Goal: Task Accomplishment & Management: Complete application form

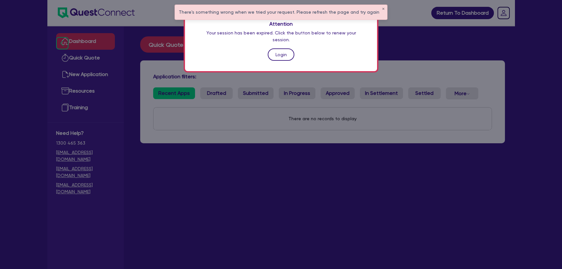
click at [286, 51] on link "Login" at bounding box center [281, 54] width 27 height 12
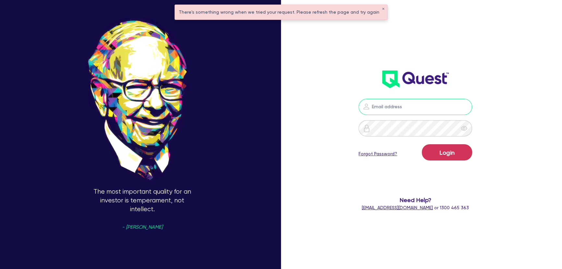
type input "joel.harding@quest.finance"
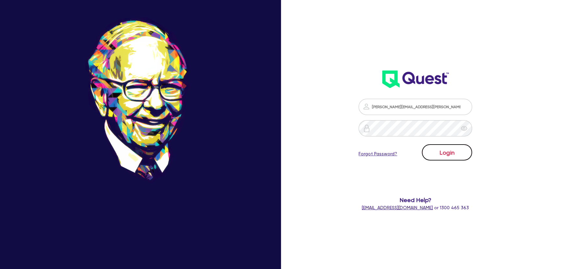
click at [443, 151] on button "Login" at bounding box center [447, 152] width 50 height 16
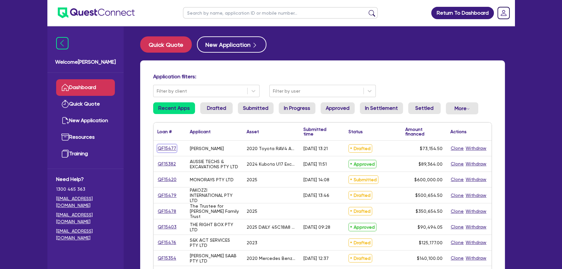
click at [166, 149] on link "QF15477" at bounding box center [166, 147] width 19 height 7
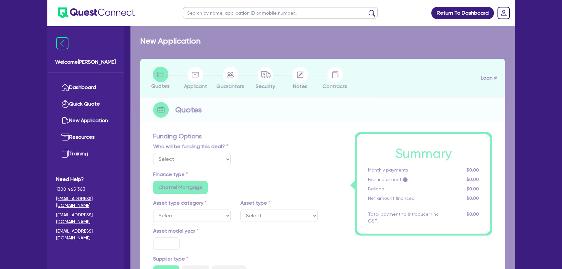
select select "Other"
select select "CARS_AND_LIGHT_TRUCKS"
type input "2020"
type input "72,500"
type input "3"
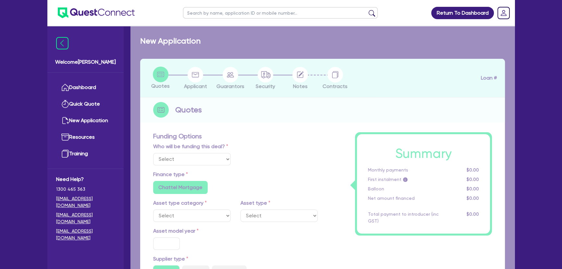
type input "2,194.64"
type input "6.85"
type input "318.18"
radio input "true"
radio input "false"
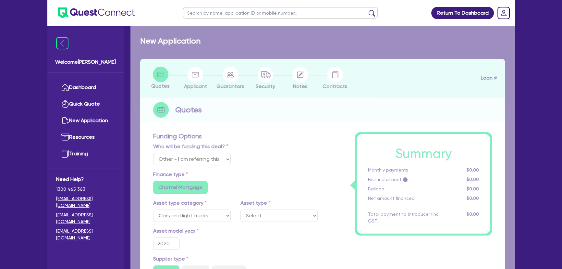
select select "PASSENGER_VEHICLES"
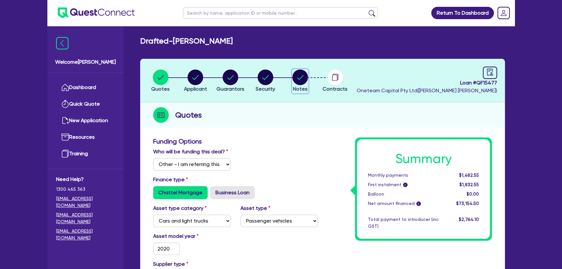
click at [298, 80] on circle "button" at bounding box center [300, 77] width 16 height 16
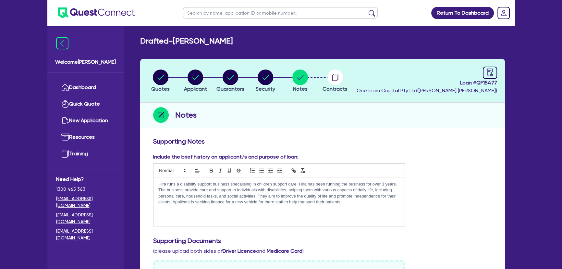
click at [103, 17] on img at bounding box center [96, 12] width 77 height 11
click at [154, 76] on circle "button" at bounding box center [161, 77] width 16 height 16
select select "Other"
select select "CARS_AND_LIGHT_TRUCKS"
select select "PASSENGER_VEHICLES"
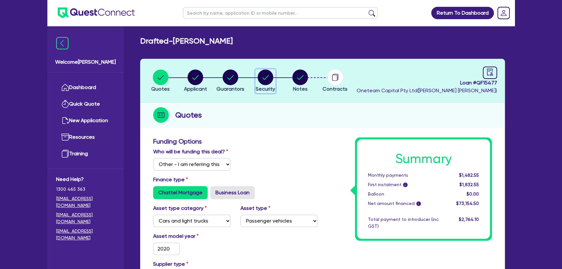
click at [258, 69] on button "Security" at bounding box center [265, 81] width 20 height 24
select select "CARS_AND_LIGHT_TRUCKS"
select select "PASSENGER_VEHICLES"
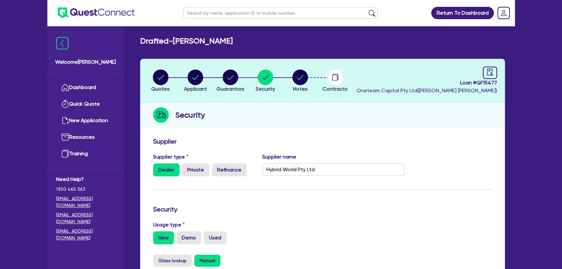
click at [348, 83] on li "Contracts" at bounding box center [335, 80] width 35 height 23
click at [340, 81] on circle "button" at bounding box center [335, 77] width 16 height 16
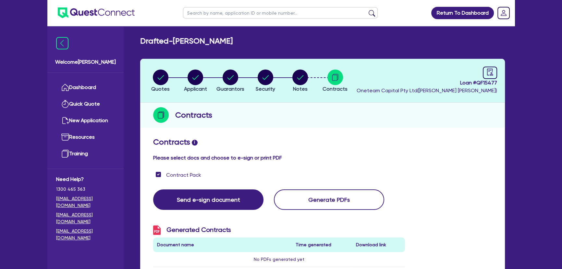
click at [317, 76] on li "Notes" at bounding box center [300, 80] width 35 height 23
click at [305, 78] on circle "button" at bounding box center [300, 77] width 16 height 16
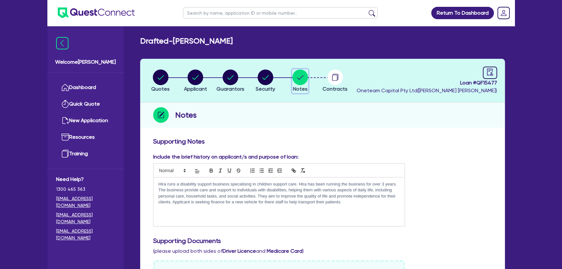
click at [299, 84] on circle "button" at bounding box center [300, 77] width 16 height 16
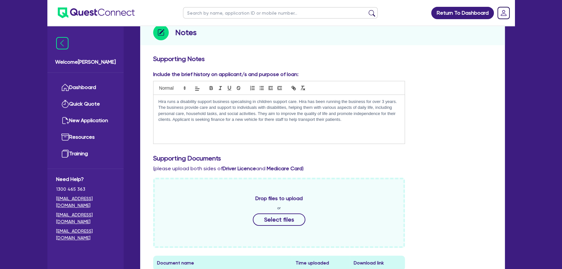
scroll to position [59, 0]
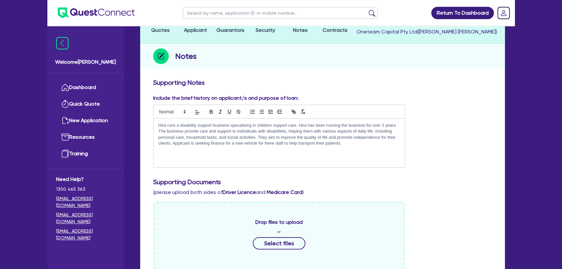
click at [299, 161] on div "Hira runs a disability support business specalising in children support care. H…" at bounding box center [278, 142] width 251 height 49
click at [361, 151] on div "Hira runs a disability support business specalising in children support care. H…" at bounding box center [278, 142] width 251 height 49
click at [159, 156] on p "Day care -" at bounding box center [278, 155] width 241 height 6
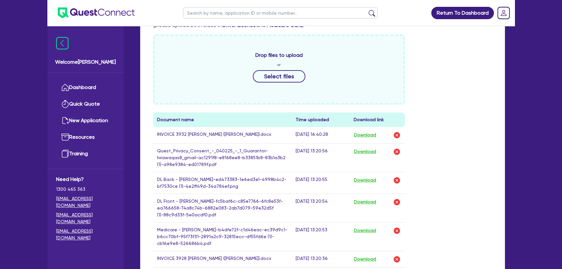
scroll to position [236, 0]
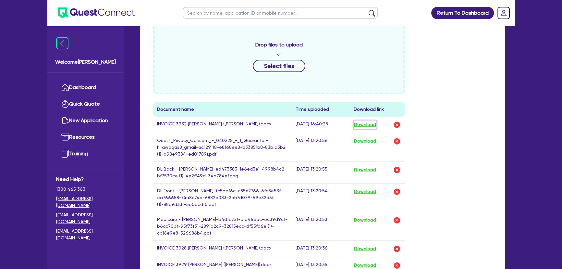
click at [368, 124] on button "Download" at bounding box center [365, 124] width 23 height 8
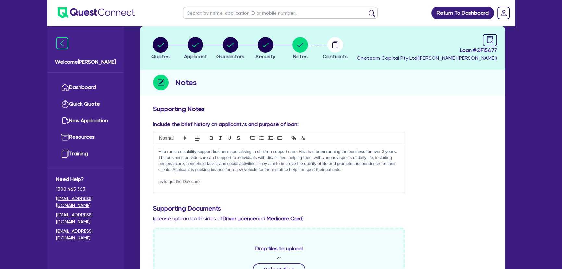
scroll to position [0, 0]
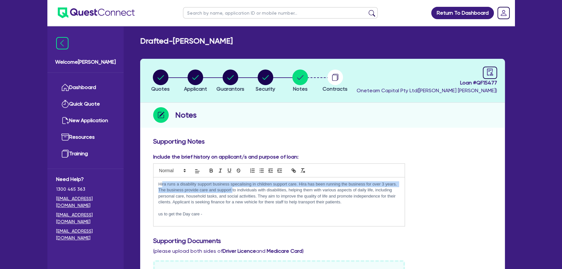
drag, startPoint x: 166, startPoint y: 184, endPoint x: 232, endPoint y: 190, distance: 66.2
click at [232, 190] on p "Hira runs a disability support business specalising in children support care. H…" at bounding box center [278, 193] width 241 height 24
click at [283, 198] on p "Hira runs a disability support business specalising in children support care. H…" at bounding box center [278, 193] width 241 height 24
click at [358, 208] on p at bounding box center [278, 208] width 241 height 6
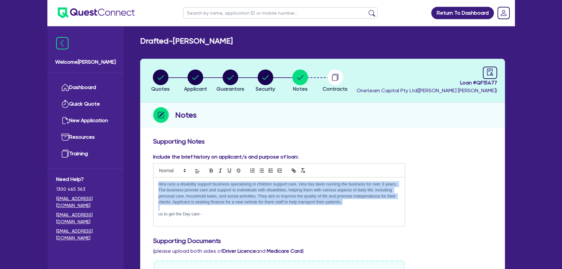
drag, startPoint x: 358, startPoint y: 208, endPoint x: 157, endPoint y: 185, distance: 201.8
click at [157, 185] on div "Hira runs a disability support business specalising in children support care. H…" at bounding box center [278, 201] width 251 height 49
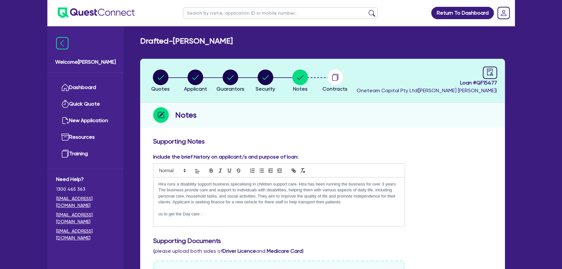
click at [283, 219] on div "Hira runs a disability support business specalising in children support care. H…" at bounding box center [278, 201] width 251 height 49
drag, startPoint x: 232, startPoint y: 191, endPoint x: 306, endPoint y: 193, distance: 74.0
click at [306, 193] on p "Hira runs a disability support business specalising in children support care. H…" at bounding box center [278, 193] width 241 height 24
click at [258, 207] on p at bounding box center [278, 208] width 241 height 6
click at [162, 212] on p "us to get the Day care -" at bounding box center [278, 214] width 241 height 6
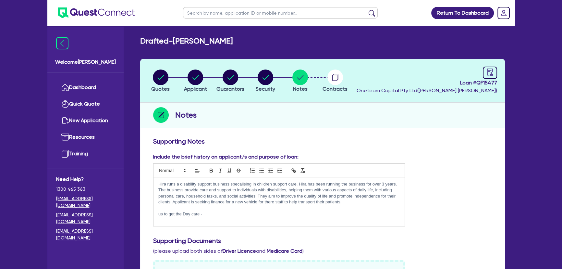
click at [163, 212] on p "us to get the Day care -" at bounding box center [278, 214] width 241 height 6
drag, startPoint x: 185, startPoint y: 214, endPoint x: 171, endPoint y: 215, distance: 14.3
click at [171, 215] on p "use to get the Day care -" at bounding box center [278, 214] width 241 height 6
click at [203, 212] on p "use to work in Day care -" at bounding box center [278, 214] width 241 height 6
click at [303, 211] on p "use to work in Day care facilities -" at bounding box center [278, 214] width 241 height 6
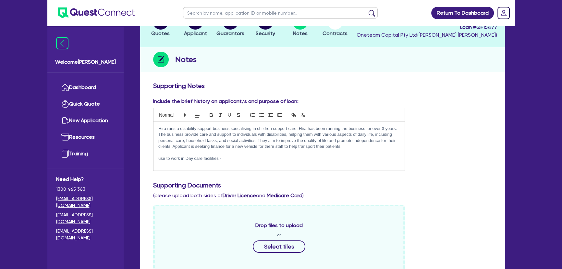
scroll to position [88, 0]
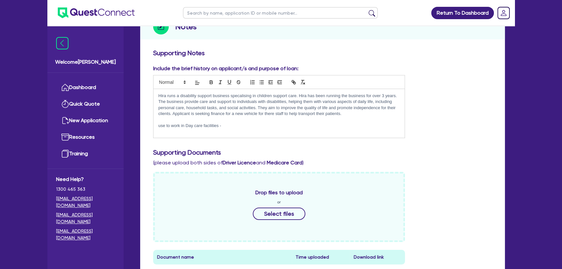
click at [232, 137] on pre "Hira runs a disability support business specalising in children support care. H…" at bounding box center [279, 113] width 252 height 49
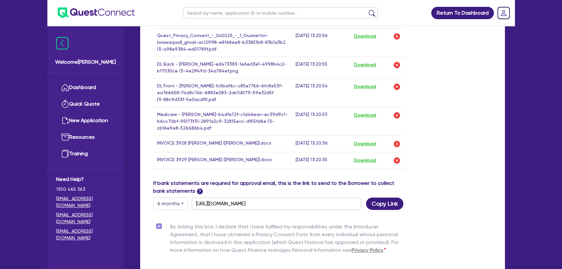
scroll to position [408, 0]
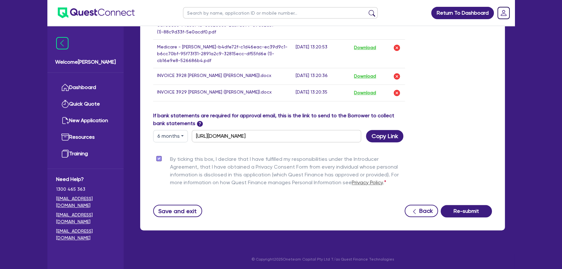
click at [388, 139] on button "Copy Link" at bounding box center [384, 136] width 37 height 12
click at [372, 130] on button "Copy Link" at bounding box center [384, 136] width 37 height 12
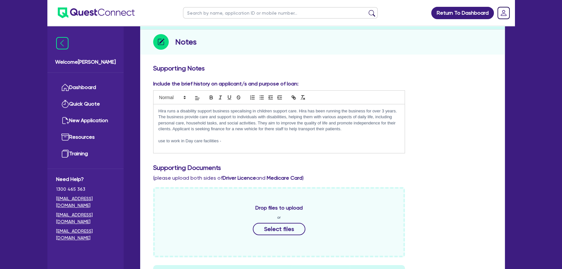
scroll to position [0, 0]
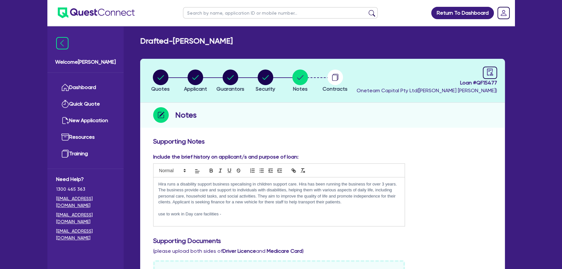
click at [239, 215] on p "use to work in Day care facilities -" at bounding box center [278, 214] width 241 height 6
click at [94, 16] on img at bounding box center [96, 12] width 77 height 11
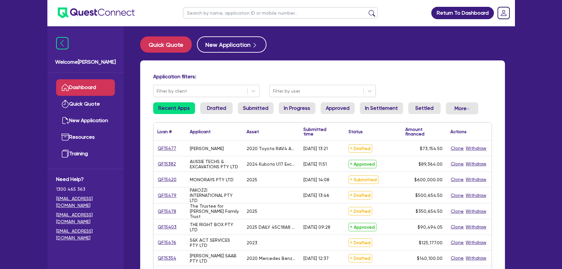
click at [237, 12] on input "text" at bounding box center [280, 12] width 195 height 11
click at [367, 10] on button "submit" at bounding box center [372, 14] width 10 height 9
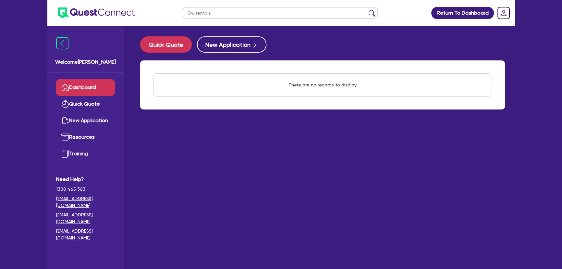
click at [191, 12] on input "Gw rentals" at bounding box center [280, 12] width 195 height 11
type input "G.w rentals"
click at [369, 13] on button "submit" at bounding box center [372, 14] width 10 height 9
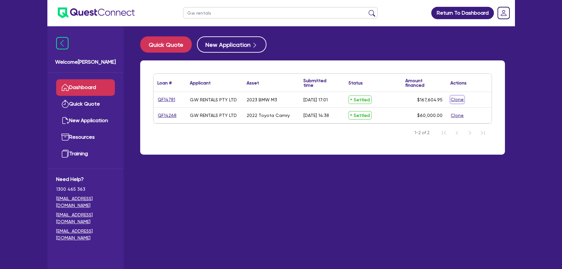
click at [453, 98] on button "Clone" at bounding box center [457, 99] width 14 height 7
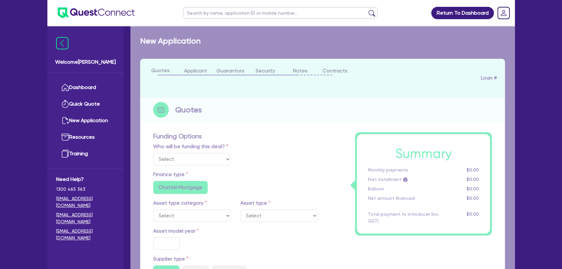
select select "Other"
radio input "true"
radio input "false"
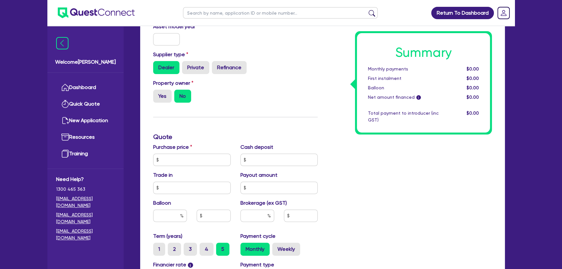
scroll to position [206, 0]
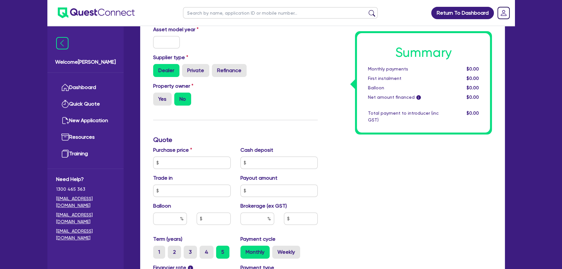
click at [268, 167] on div "Purchase price Cash deposit Trade in Payout amount Balloon Brokerage (ex GST)" at bounding box center [235, 190] width 174 height 89
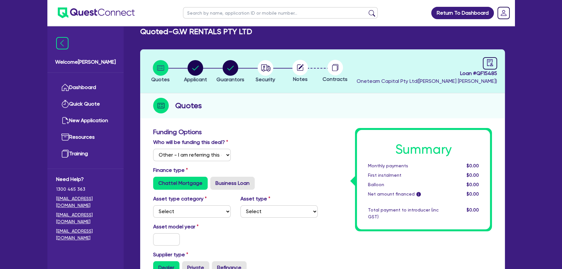
scroll to position [0, 0]
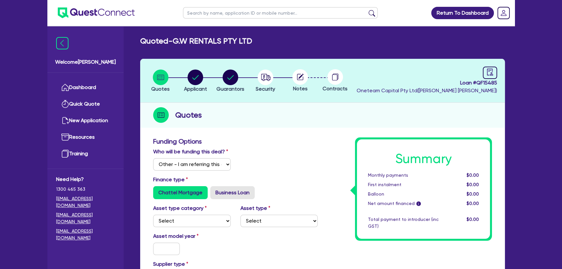
click at [308, 85] on div "Notes" at bounding box center [300, 80] width 35 height 23
click at [294, 81] on circle at bounding box center [300, 77] width 16 height 16
click at [259, 80] on icon "button" at bounding box center [266, 77] width 16 height 16
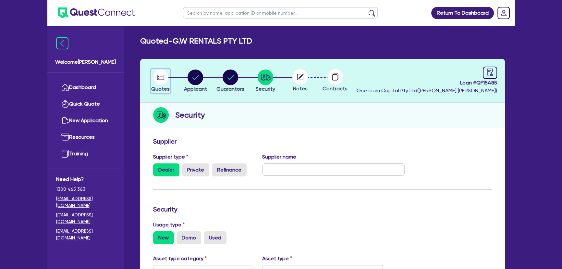
click at [161, 69] on button "Quotes" at bounding box center [160, 81] width 19 height 24
select select "Other"
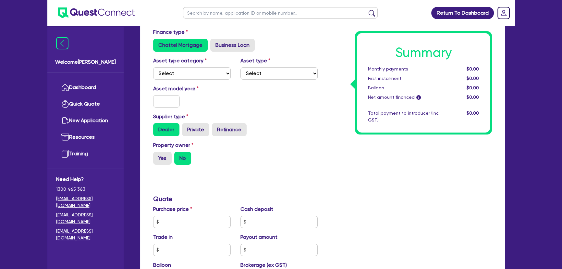
scroll to position [236, 0]
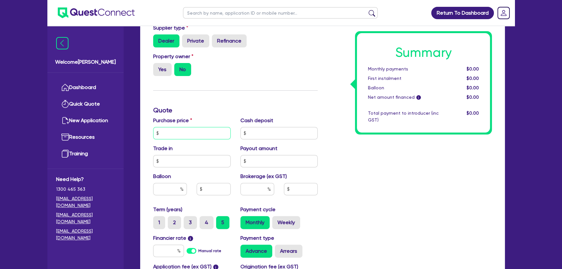
click at [184, 131] on input "text" at bounding box center [192, 133] width 78 height 12
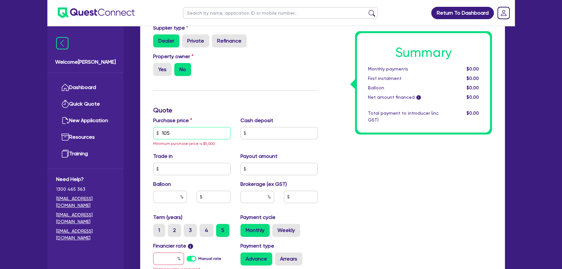
click at [206, 129] on input "105" at bounding box center [192, 133] width 78 height 12
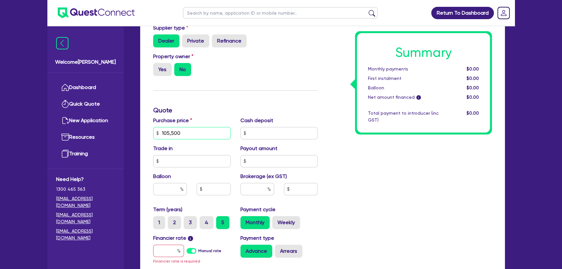
type input "105,500"
click at [375, 149] on div "Summary Monthly payments $0.00 First instalment $0.00 Balloon $0.00 Net amount …" at bounding box center [409, 113] width 174 height 425
click at [164, 250] on input "text" at bounding box center [168, 250] width 31 height 12
click at [170, 251] on input "6.9" at bounding box center [168, 250] width 31 height 12
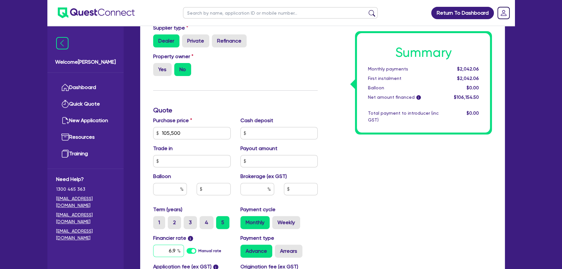
drag, startPoint x: 170, startPoint y: 251, endPoint x: 176, endPoint y: 252, distance: 5.6
click at [176, 252] on input "6.9" at bounding box center [168, 250] width 31 height 12
type input "7"
click at [253, 192] on input "text" at bounding box center [257, 189] width 34 height 12
type input "3"
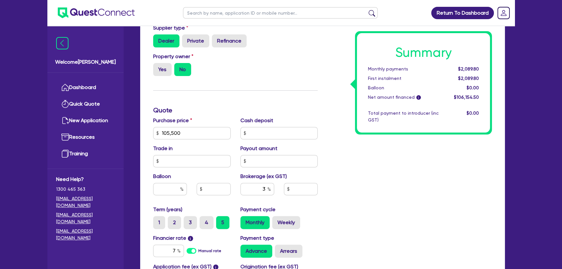
click at [459, 205] on div "Summary Monthly payments $2,089.80 First instalment $2,089.80 Balloon $0.00 Net…" at bounding box center [409, 110] width 174 height 418
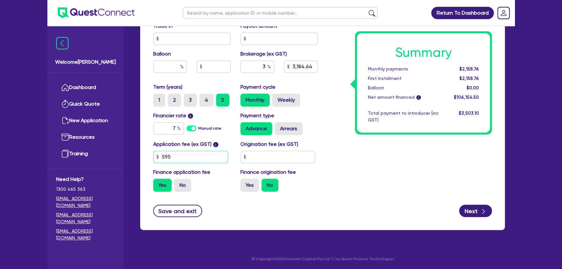
click at [181, 159] on input "595" at bounding box center [190, 157] width 75 height 12
type input "3,184.64"
type input "4"
type input "3,184.64"
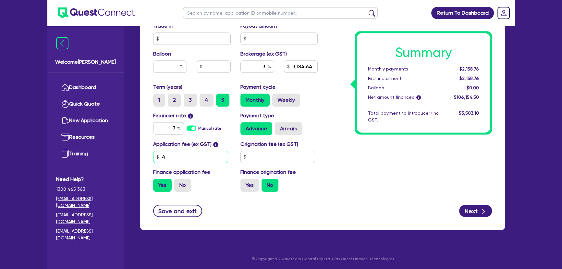
type input "45"
type input "3,184.64"
type input "450"
click at [287, 158] on input "text" at bounding box center [277, 157] width 75 height 12
type input "3,179.85"
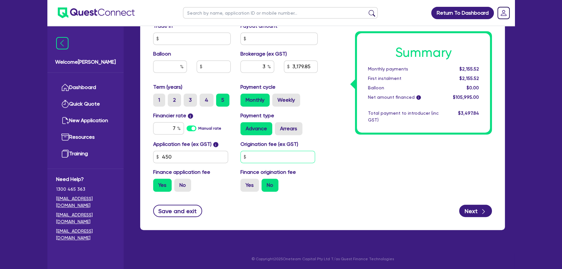
type input "2"
type input "3,179.85"
type input "25"
type input "3,179.85"
type input "250"
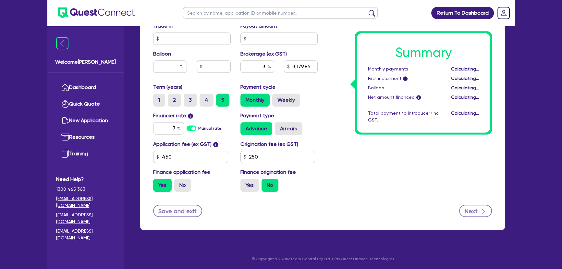
click at [474, 208] on button "Next" at bounding box center [475, 210] width 33 height 12
type input "3,179.85"
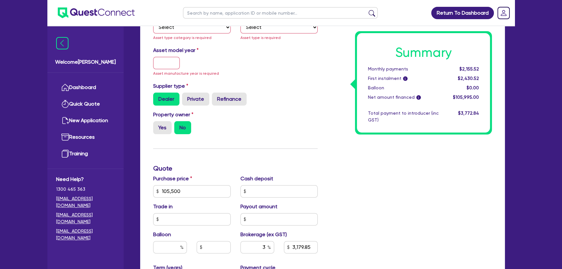
scroll to position [167, 0]
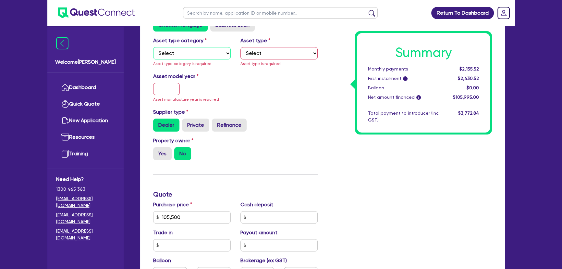
click at [192, 50] on select "Select Cars and light trucks Primary assets Secondary assets Tertiary assets" at bounding box center [192, 53] width 78 height 12
select select "CARS_AND_LIGHT_TRUCKS"
click at [153, 47] on select "Select Cars and light trucks Primary assets Secondary assets Tertiary assets" at bounding box center [192, 53] width 78 height 12
type input "3,179.85"
click at [273, 45] on div "Asset type Select Passenger vehicles Vans and utes Light trucks up to 4.5 tonne…" at bounding box center [279, 52] width 87 height 30
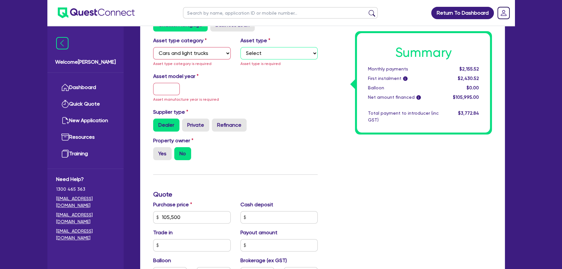
click at [267, 57] on select "Select Passenger vehicles Vans and utes Light trucks up to 4.5 tonne" at bounding box center [279, 53] width 78 height 12
select select "PASSENGER_VEHICLES"
click at [240, 47] on select "Select Passenger vehicles Vans and utes Light trucks up to 4.5 tonne" at bounding box center [279, 53] width 78 height 12
type input "3,179.85"
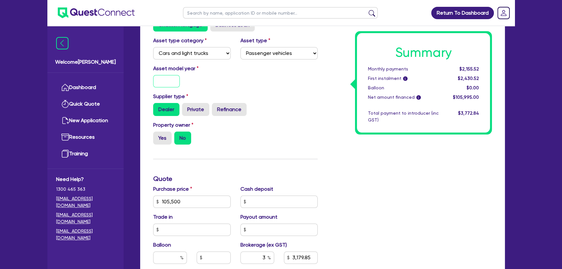
click at [165, 86] on input "text" at bounding box center [166, 81] width 27 height 12
type input "2"
type input "3,179.85"
type input "20"
type input "3,179.85"
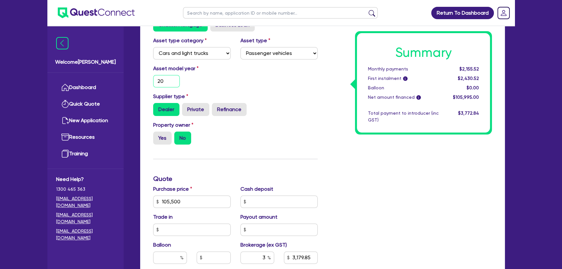
type input "202"
type input "3,179.85"
type input "2022"
type input "3,179.85"
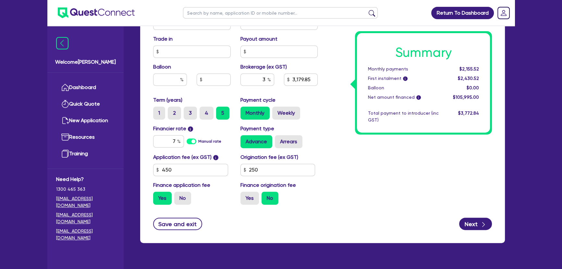
scroll to position [358, 0]
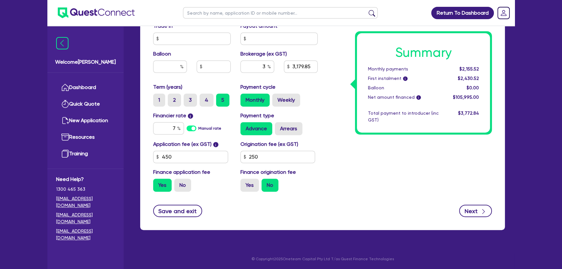
type input "2022"
click at [475, 207] on button "Next" at bounding box center [475, 210] width 33 height 12
type input "3,179.85"
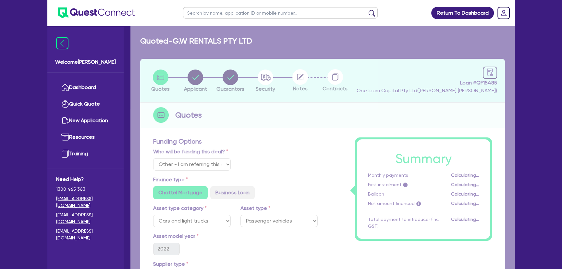
select select "COMPANY"
select select "TRANSPORT_WAREHOUSING"
select select "WAREHOUSING"
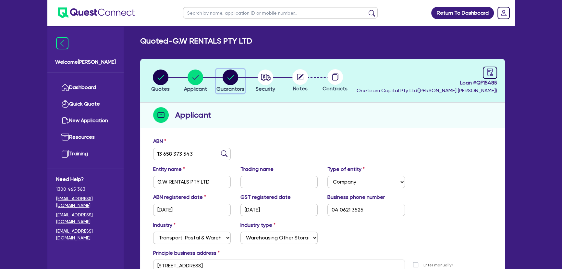
click at [232, 81] on circle "button" at bounding box center [231, 77] width 16 height 16
select select "MR"
select select "NSW"
select select "MARRIED"
select select "PROPERTY"
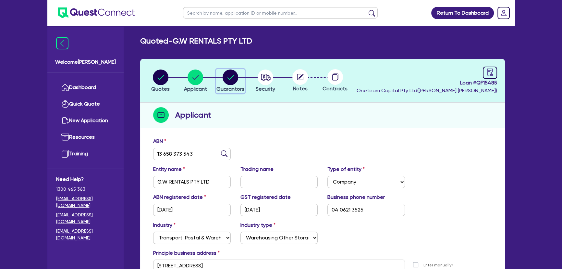
select select "VEHICLE"
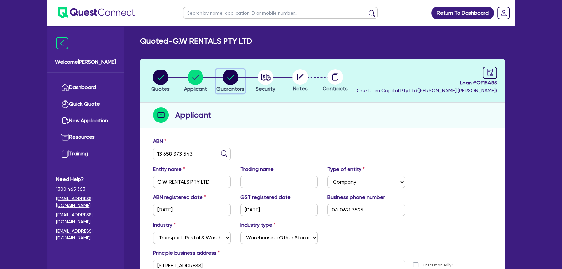
select select "VEHICLE"
select select "MORTGAGE"
select select "VEHICLE_LOAN"
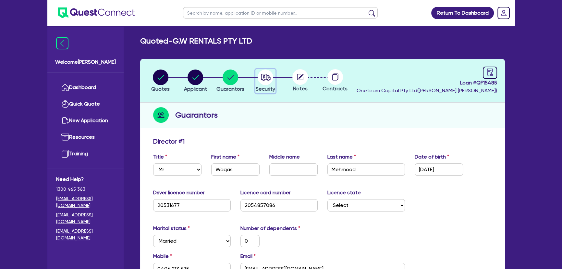
click at [260, 79] on circle "button" at bounding box center [266, 77] width 16 height 16
select select "CARS_AND_LIGHT_TRUCKS"
select select "PASSENGER_VEHICLES"
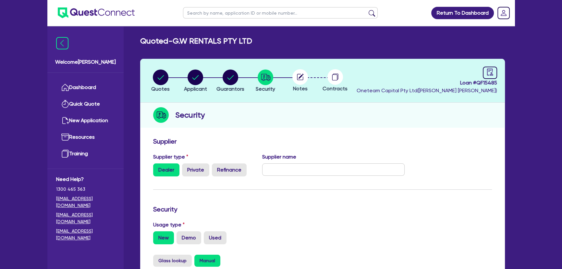
click at [298, 82] on circle at bounding box center [300, 77] width 16 height 16
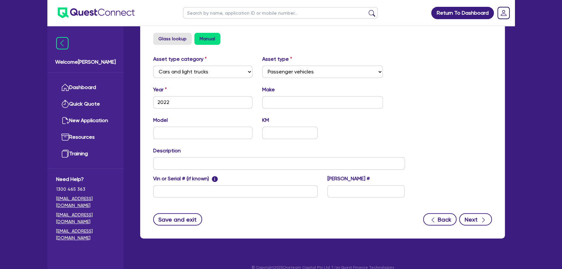
scroll to position [230, 0]
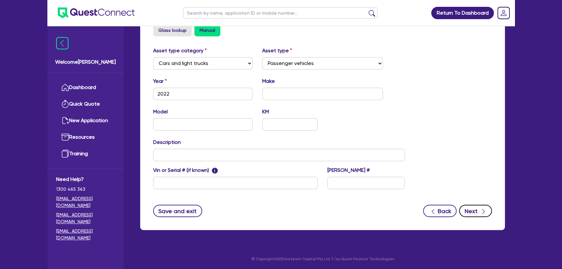
click at [466, 209] on button "Next" at bounding box center [475, 210] width 33 height 12
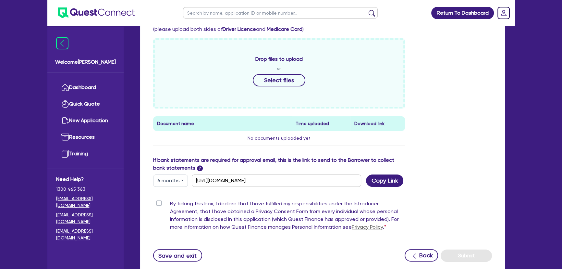
scroll to position [265, 0]
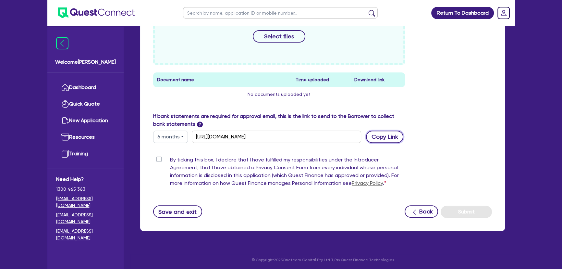
click at [385, 137] on button "Copy Link" at bounding box center [384, 136] width 37 height 12
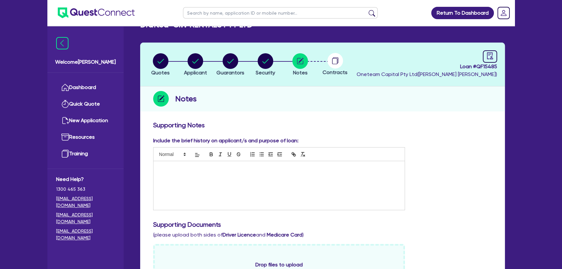
scroll to position [0, 0]
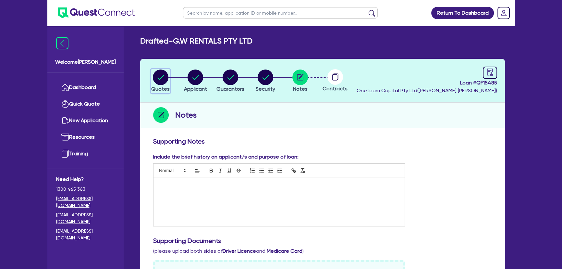
click at [161, 81] on circle "button" at bounding box center [161, 77] width 16 height 16
select select "Other"
select select "CARS_AND_LIGHT_TRUCKS"
select select "PASSENGER_VEHICLES"
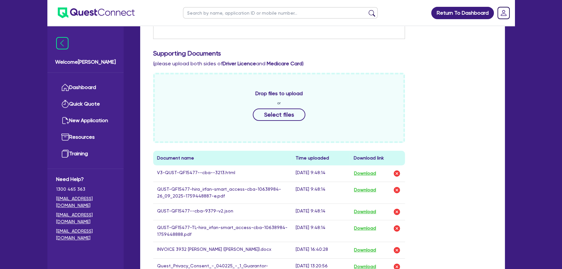
scroll to position [206, 0]
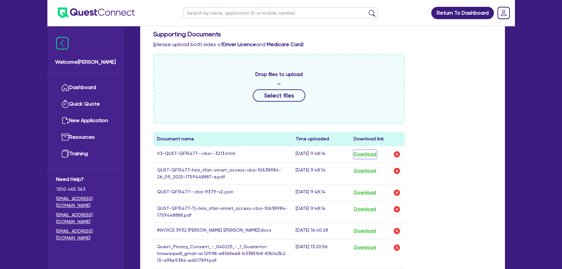
click at [368, 155] on button "Download" at bounding box center [365, 154] width 23 height 8
click at [360, 153] on button "Download" at bounding box center [365, 154] width 23 height 8
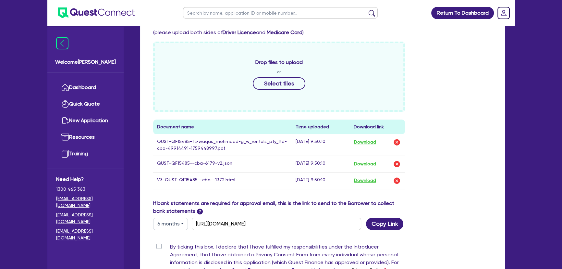
scroll to position [236, 0]
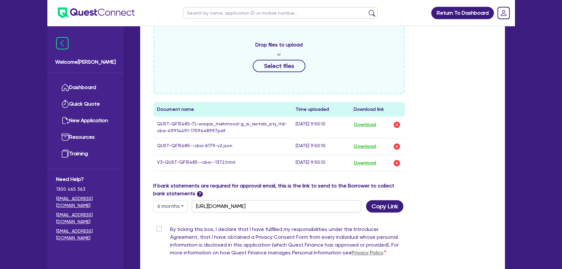
click at [388, 172] on div "Drop files to upload or Select files Document name Time uploaded Download link …" at bounding box center [278, 100] width 261 height 152
click at [375, 164] on button "Download" at bounding box center [365, 163] width 23 height 8
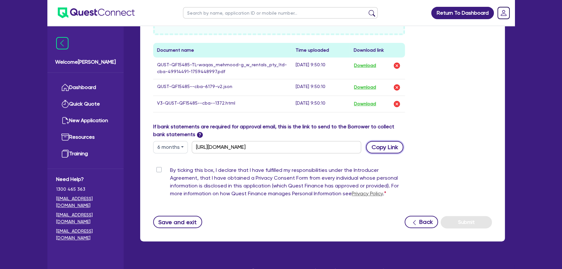
click at [370, 147] on button "Copy Link" at bounding box center [384, 147] width 37 height 12
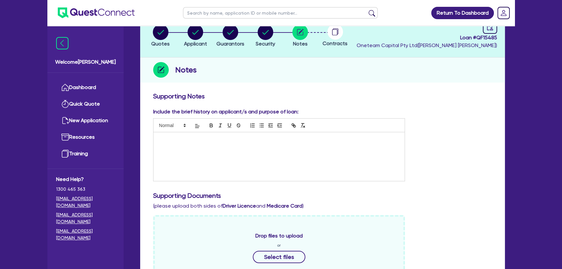
scroll to position [0, 0]
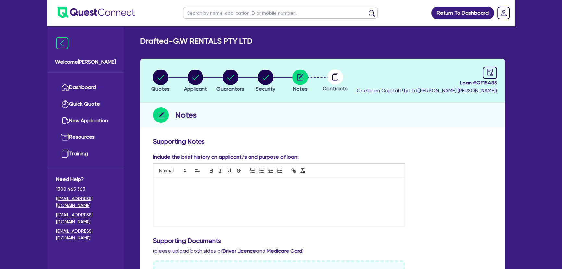
click at [114, 11] on img at bounding box center [96, 12] width 77 height 11
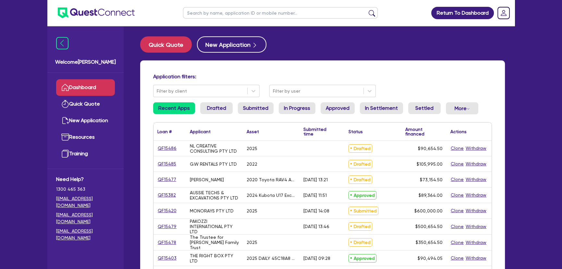
click at [272, 8] on input "text" at bounding box center [280, 12] width 195 height 11
click at [367, 10] on button "submit" at bounding box center [372, 14] width 10 height 9
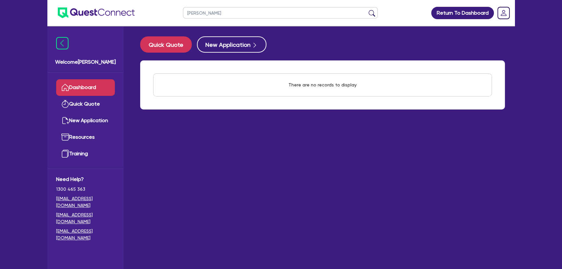
type input "Latham"
click at [367, 10] on button "submit" at bounding box center [372, 14] width 10 height 9
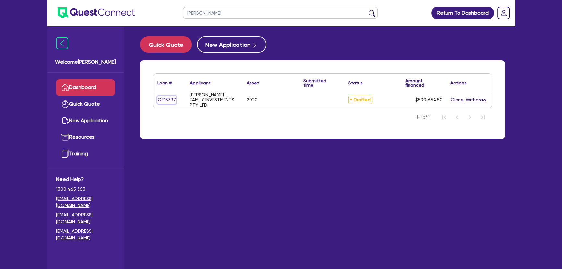
click at [163, 100] on link "QF15337" at bounding box center [166, 99] width 19 height 7
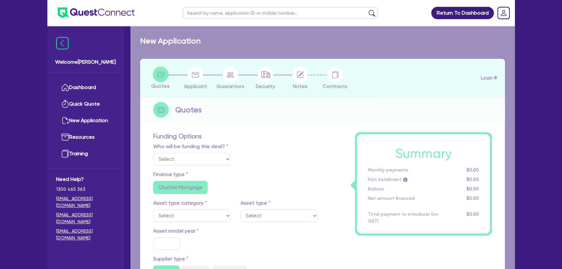
select select "Other"
select select "PRIMARY_ASSETS"
type input "2020"
type input "500,000"
type input "3"
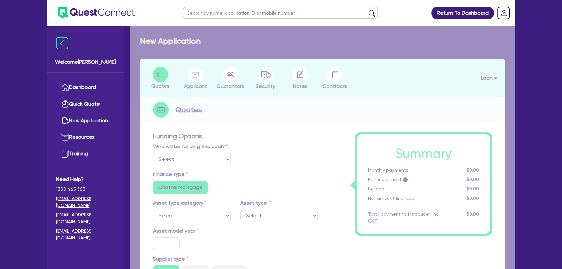
type input "15,019.64"
type input "7"
radio input "true"
radio input "false"
select select "YELLOW_GOODS_AND_EXCAVATORS"
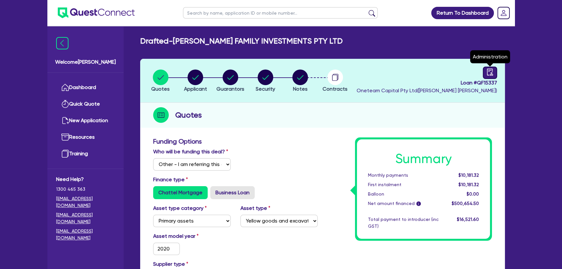
click at [490, 67] on div at bounding box center [490, 73] width 14 height 12
select select "DRAFTED_NEW"
select select "Other"
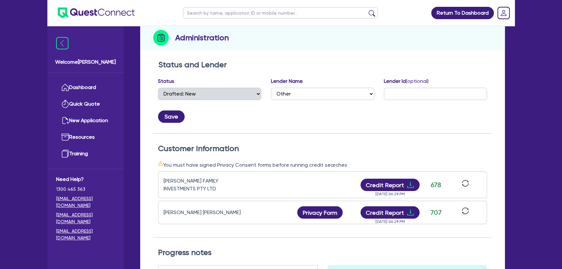
scroll to position [118, 0]
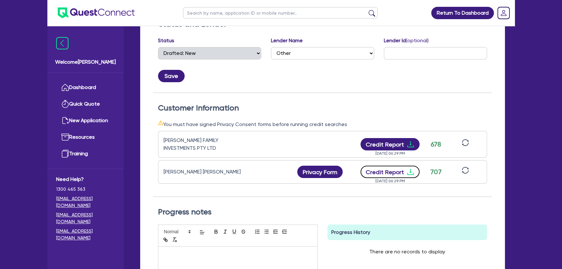
click at [409, 170] on icon "download" at bounding box center [410, 172] width 6 height 6
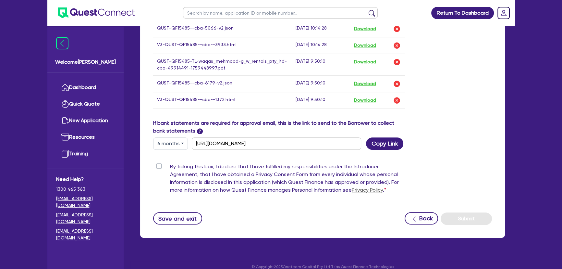
scroll to position [243, 0]
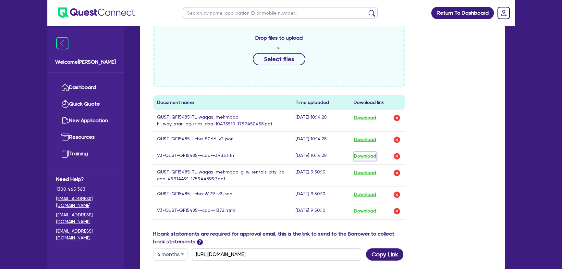
click at [368, 154] on button "Download" at bounding box center [365, 156] width 23 height 8
click at [367, 210] on button "Download" at bounding box center [365, 211] width 23 height 8
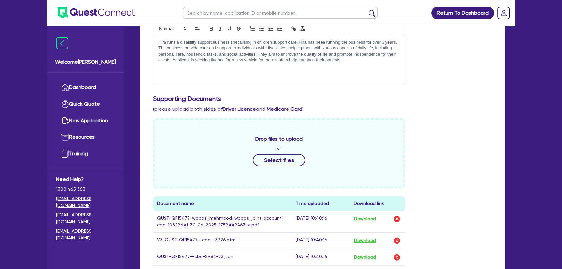
scroll to position [206, 0]
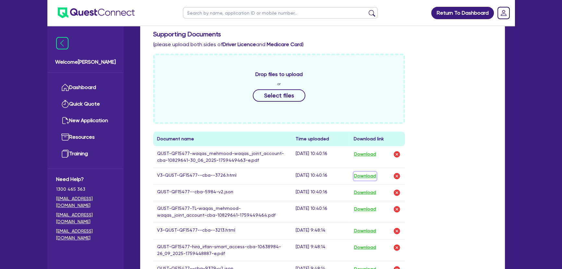
click at [365, 175] on button "Download" at bounding box center [365, 176] width 23 height 8
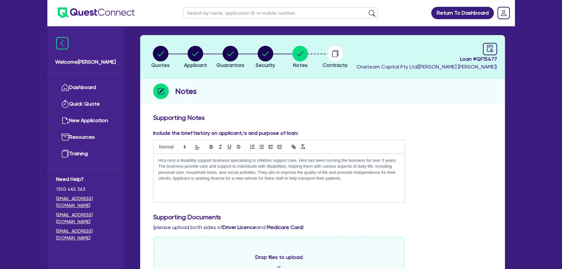
scroll to position [0, 0]
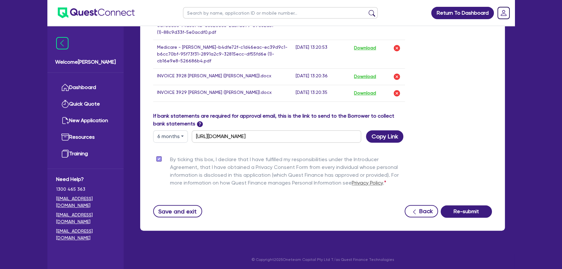
scroll to position [249, 0]
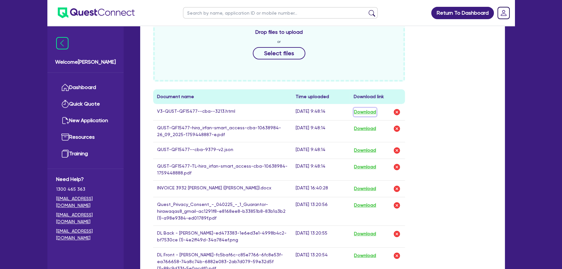
click at [371, 112] on button "Download" at bounding box center [365, 112] width 23 height 8
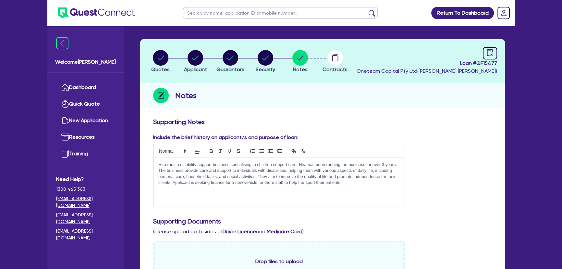
scroll to position [0, 0]
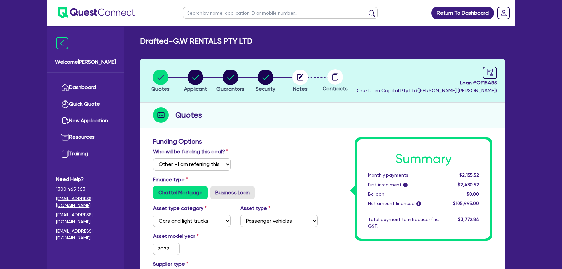
select select "Other"
select select "CARS_AND_LIGHT_TRUCKS"
select select "PASSENGER_VEHICLES"
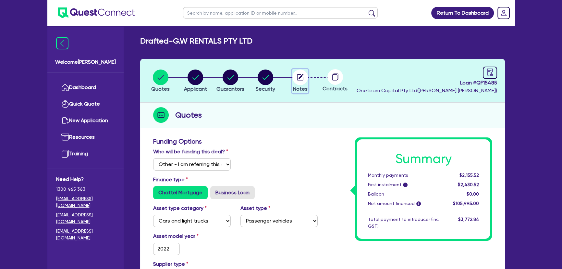
click at [296, 86] on span "Notes" at bounding box center [300, 89] width 15 height 6
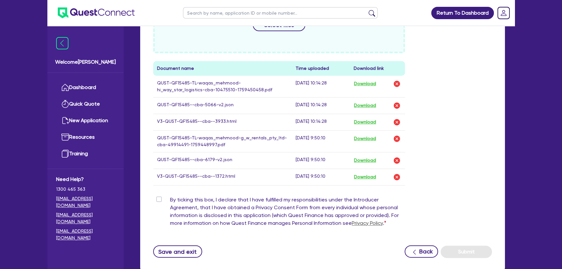
scroll to position [317, 0]
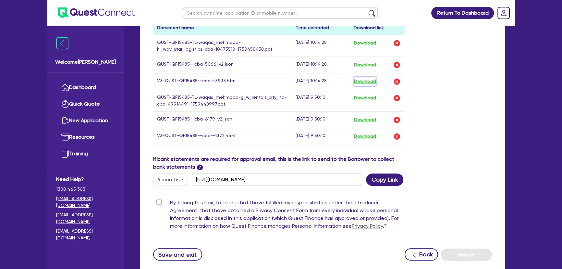
click at [362, 81] on button "Download" at bounding box center [365, 81] width 23 height 8
click at [367, 134] on button "Download" at bounding box center [365, 136] width 23 height 8
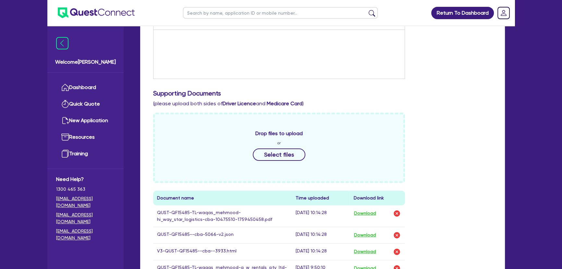
scroll to position [88, 0]
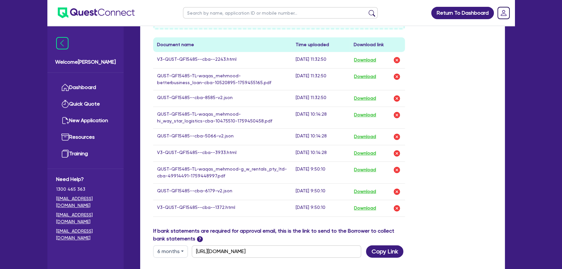
scroll to position [236, 0]
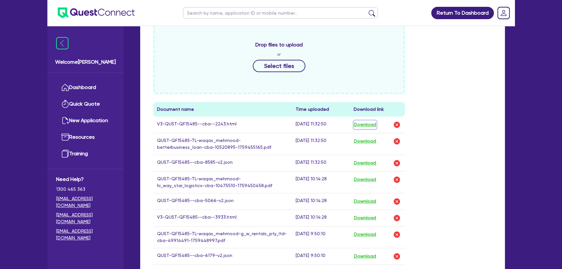
click at [365, 123] on button "Download" at bounding box center [365, 124] width 23 height 8
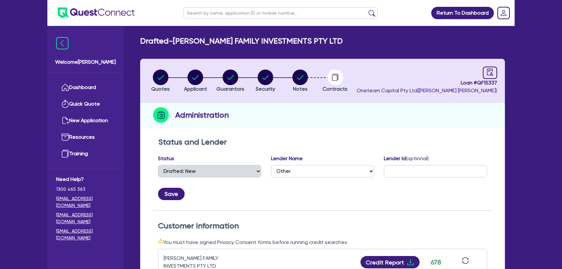
select select "DRAFTED_NEW"
select select "Other"
